Goal: Use online tool/utility: Utilize a website feature to perform a specific function

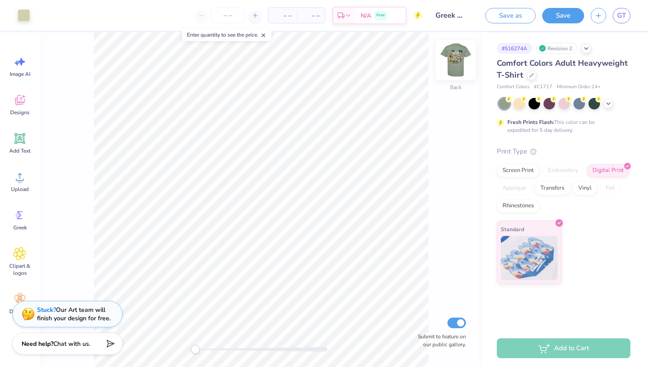
click at [449, 68] on img at bounding box center [455, 59] width 35 height 35
click at [22, 138] on icon at bounding box center [20, 139] width 8 height 8
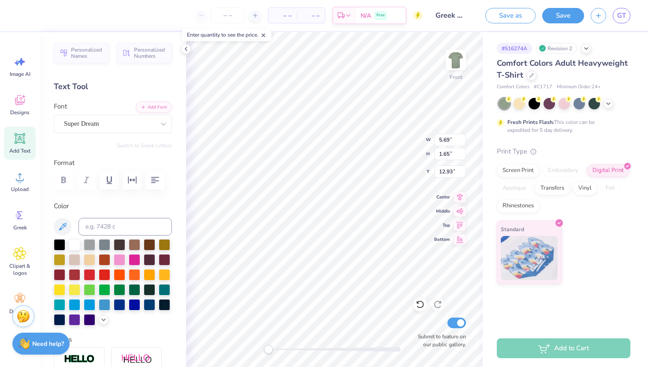
scroll to position [0, 1]
type textarea "Greek Day"
type input "12.64"
type input "11.90"
type input "5.07"
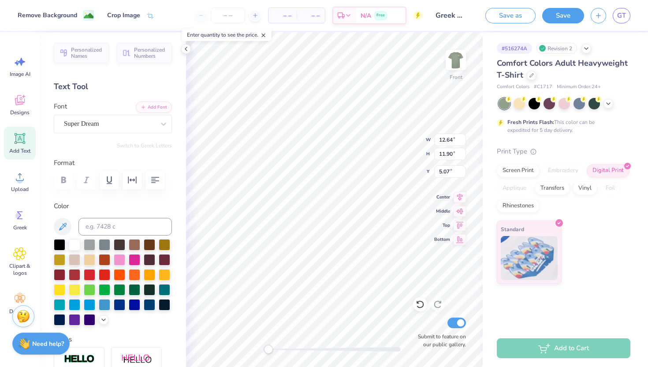
type input "11.05"
type input "2.00"
type input "12.75"
type textarea "G"
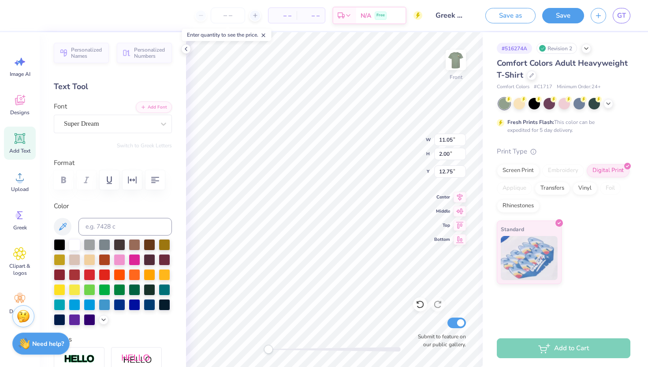
scroll to position [0, 1]
type textarea "GREEK DAY"
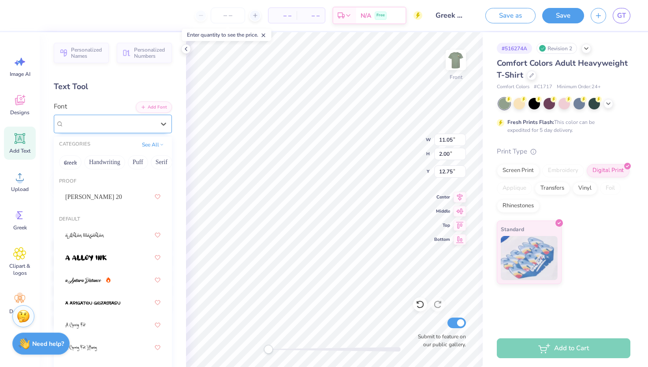
click at [134, 123] on div "Super Dream" at bounding box center [109, 124] width 93 height 14
click at [126, 163] on button "Techno" at bounding box center [130, 162] width 28 height 14
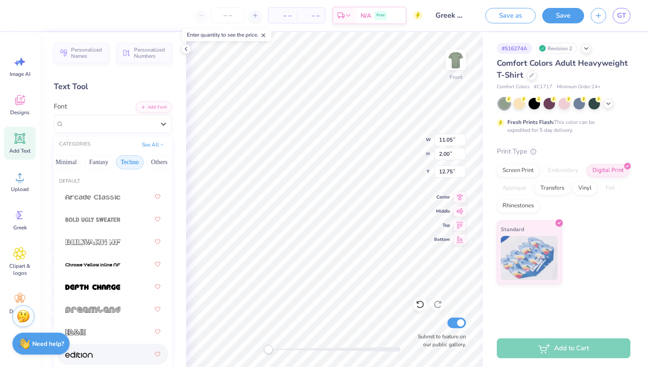
scroll to position [318, 0]
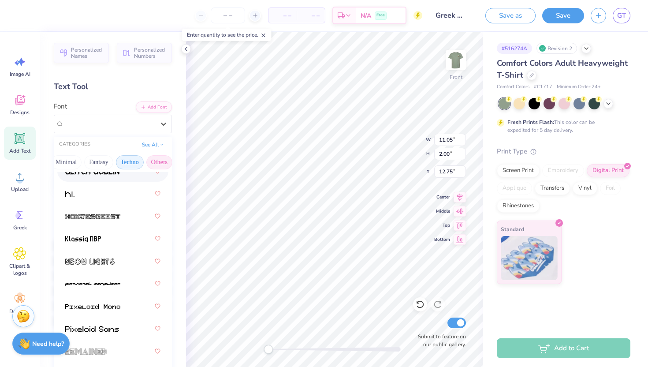
click at [152, 161] on button "Others" at bounding box center [159, 162] width 26 height 14
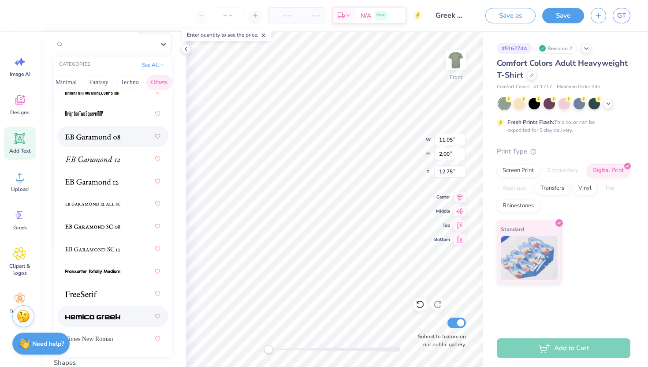
scroll to position [0, 0]
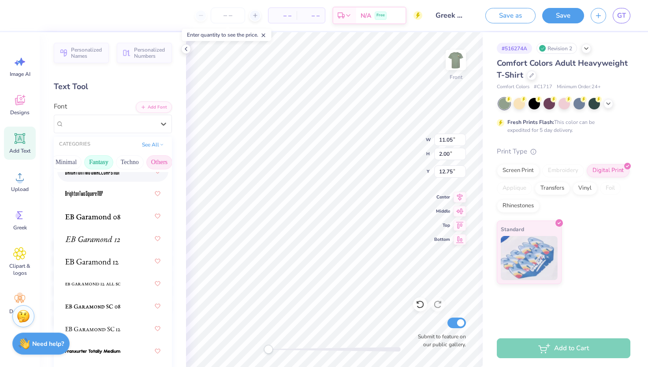
click at [91, 162] on button "Fantasy" at bounding box center [98, 162] width 29 height 14
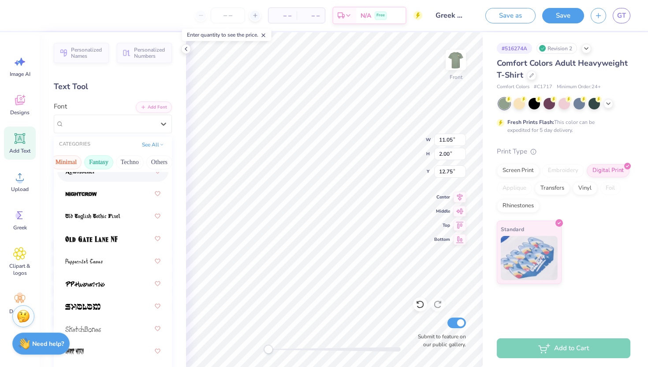
click at [67, 157] on button "Minimal" at bounding box center [66, 162] width 31 height 14
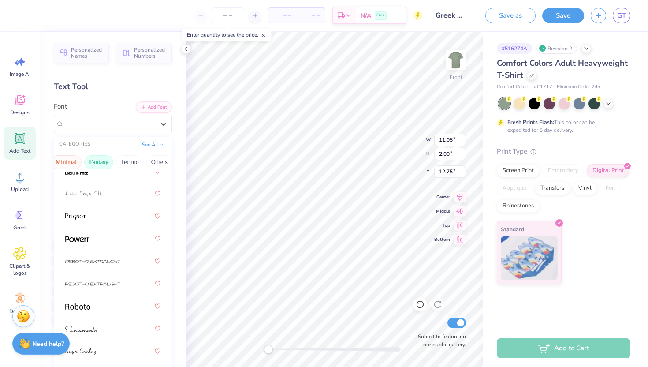
click at [99, 159] on button "Fantasy" at bounding box center [98, 162] width 29 height 14
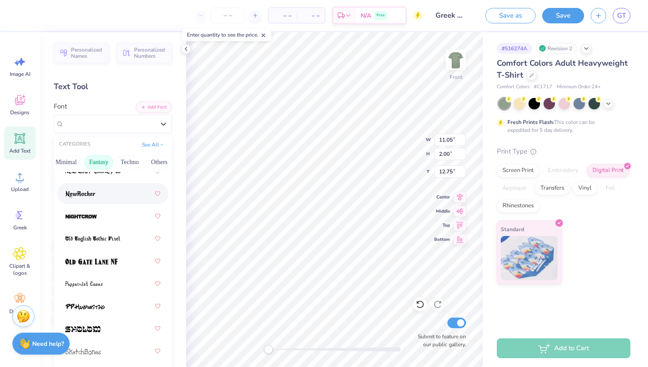
scroll to position [363, 0]
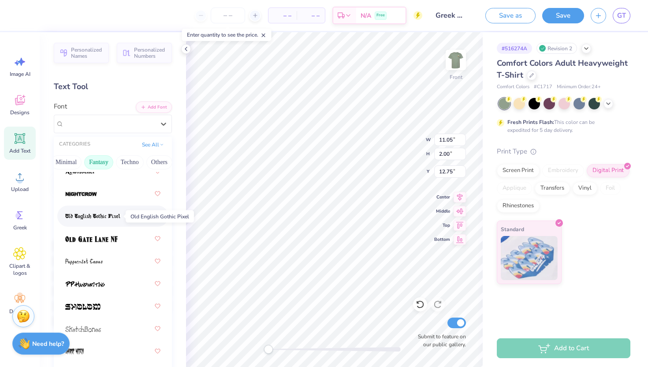
click at [112, 219] on img at bounding box center [92, 216] width 55 height 6
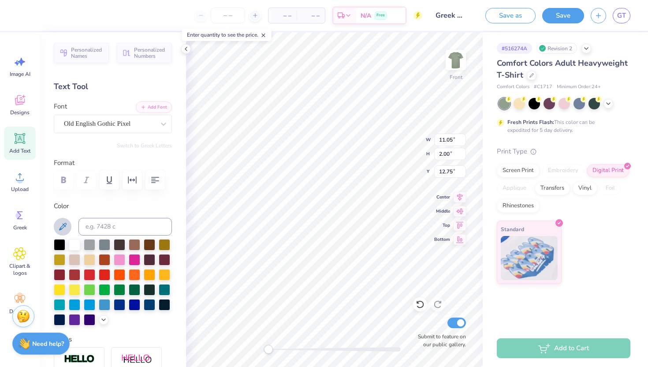
click at [66, 224] on icon at bounding box center [62, 226] width 7 height 7
click at [112, 122] on div "Old English Gothic Pixel" at bounding box center [109, 124] width 93 height 14
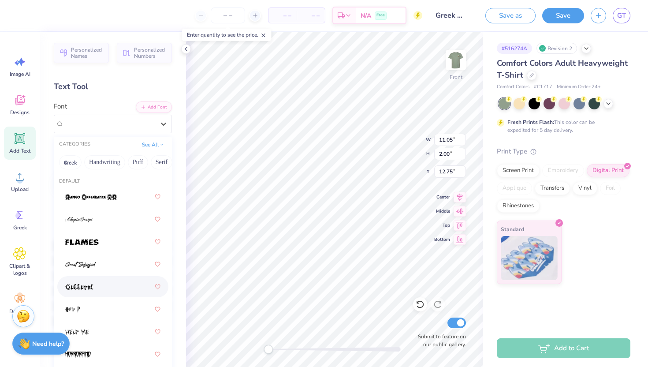
click at [92, 288] on img at bounding box center [79, 287] width 28 height 6
click at [106, 117] on div "Guttural Greek" at bounding box center [109, 124] width 93 height 14
click at [96, 240] on img at bounding box center [82, 242] width 34 height 6
